Goal: Entertainment & Leisure: Consume media (video, audio)

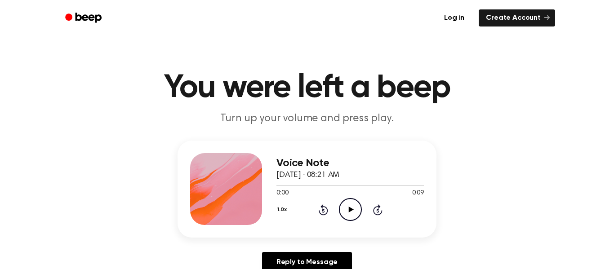
click at [356, 217] on icon "Play Audio" at bounding box center [350, 209] width 23 height 23
click at [377, 189] on div "0:00 0:11" at bounding box center [349, 193] width 147 height 9
click at [350, 208] on icon at bounding box center [350, 210] width 5 height 6
click at [342, 216] on icon "Play Audio" at bounding box center [350, 209] width 23 height 23
click at [350, 210] on icon at bounding box center [350, 210] width 5 height 6
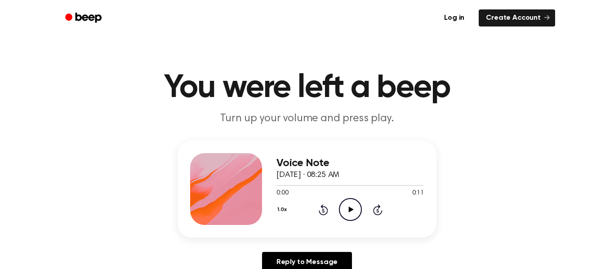
click at [351, 203] on icon "Play Audio" at bounding box center [350, 209] width 23 height 23
click at [337, 204] on div "1.0x Rewind 5 seconds Play Audio Skip 5 seconds" at bounding box center [349, 209] width 147 height 23
click at [346, 207] on icon "Play Audio" at bounding box center [350, 209] width 23 height 23
